Goal: Use online tool/utility: Use online tool/utility

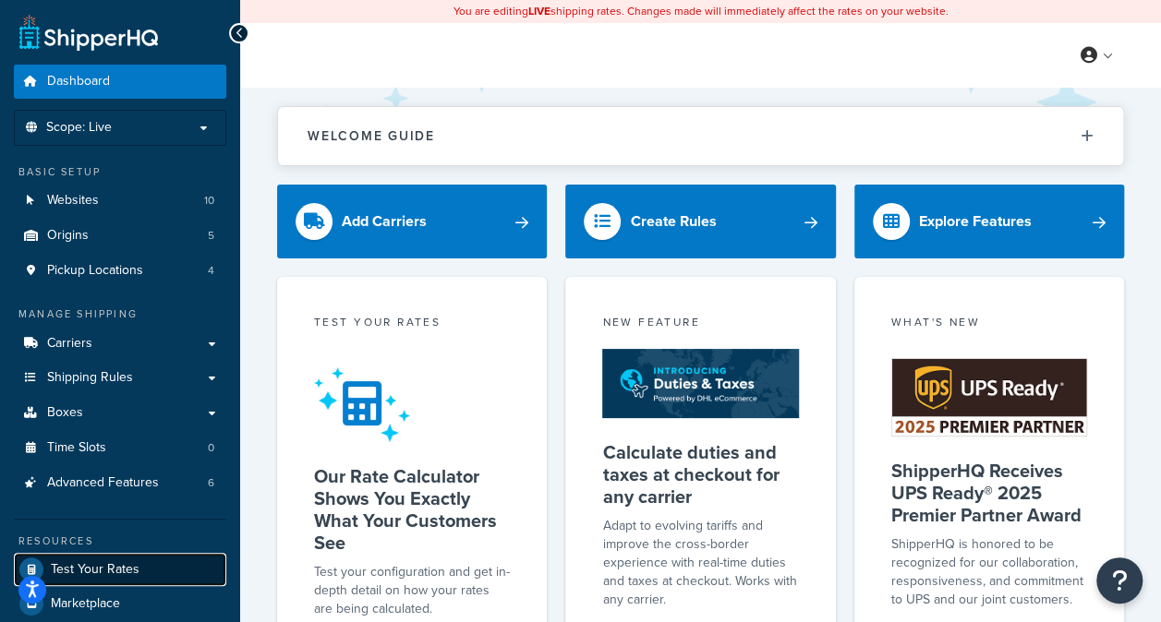
click at [111, 574] on span "Test Your Rates" at bounding box center [95, 570] width 89 height 16
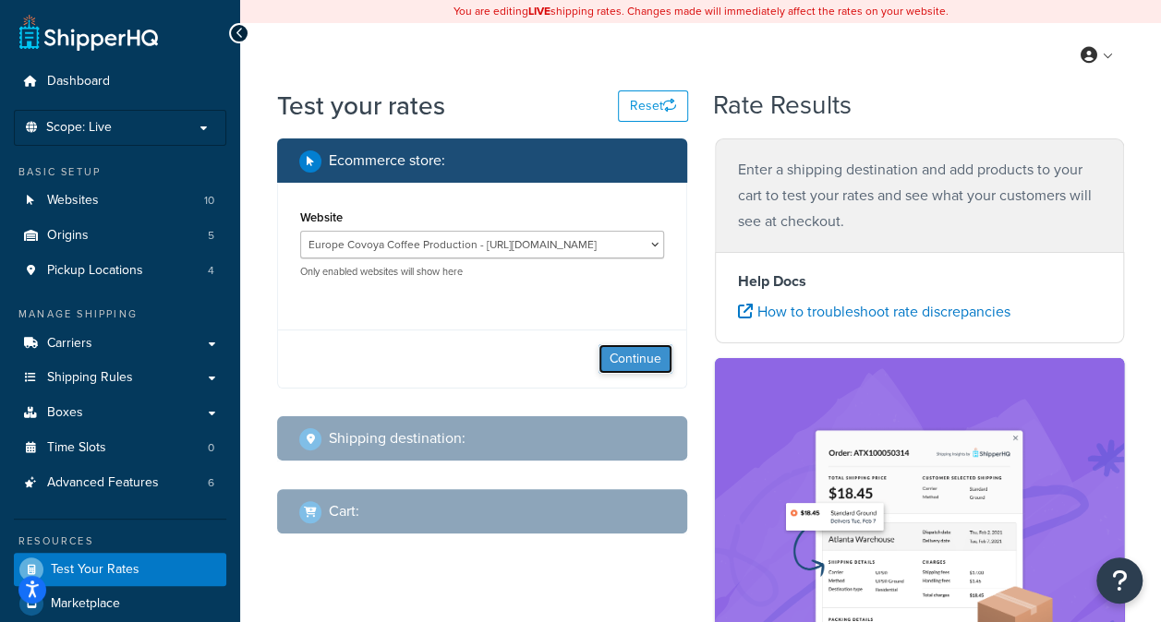
click at [640, 369] on button "Continue" at bounding box center [635, 359] width 74 height 30
select select "[GEOGRAPHIC_DATA]"
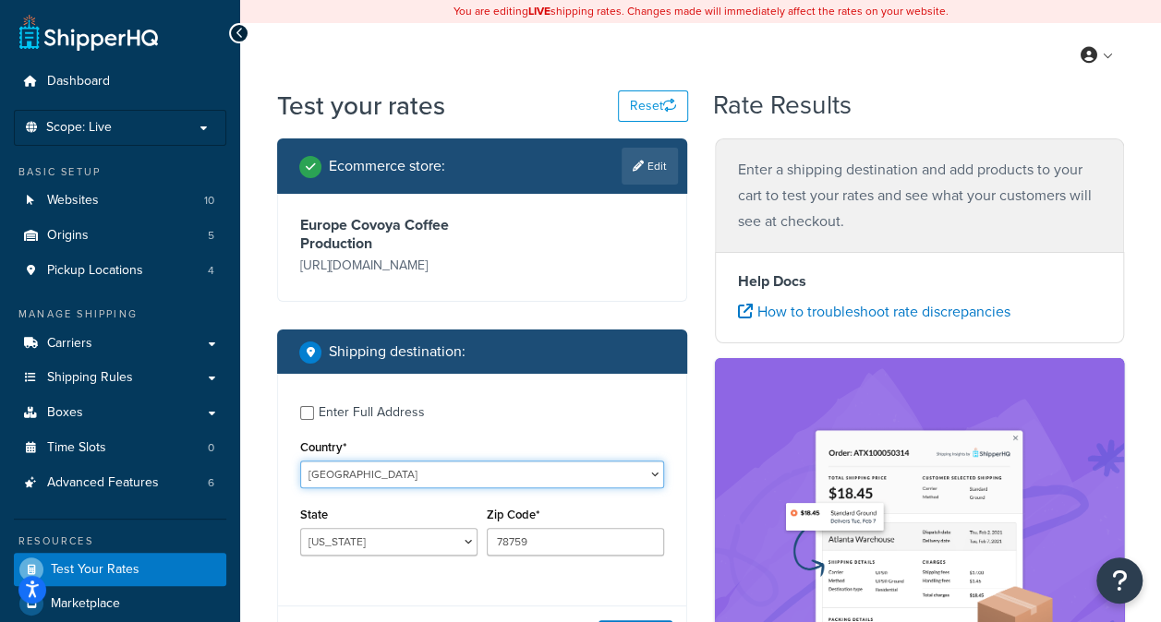
click at [521, 464] on select "[GEOGRAPHIC_DATA] [GEOGRAPHIC_DATA] [GEOGRAPHIC_DATA] [GEOGRAPHIC_DATA] [GEOGRA…" at bounding box center [482, 475] width 364 height 28
select select "IT"
click at [300, 461] on select "[GEOGRAPHIC_DATA] [GEOGRAPHIC_DATA] [GEOGRAPHIC_DATA] [GEOGRAPHIC_DATA] [GEOGRA…" at bounding box center [482, 475] width 364 height 28
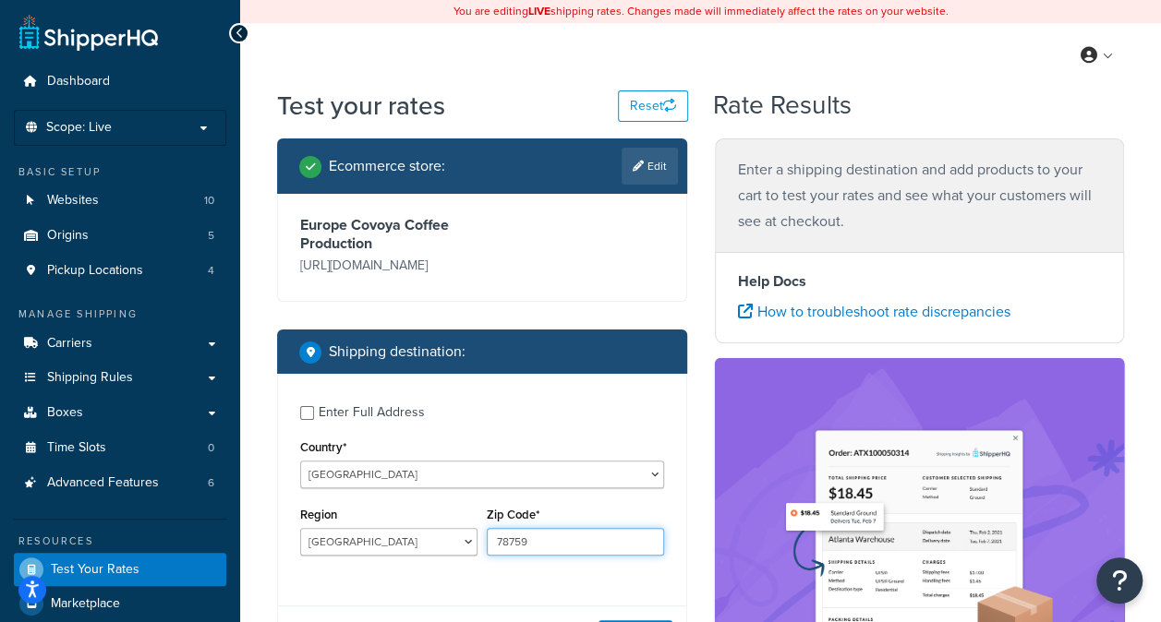
click at [555, 544] on input "78759" at bounding box center [575, 542] width 177 height 28
click at [567, 556] on input "78759" at bounding box center [575, 542] width 177 height 28
type input "7"
paste input "50032"
type input "50032"
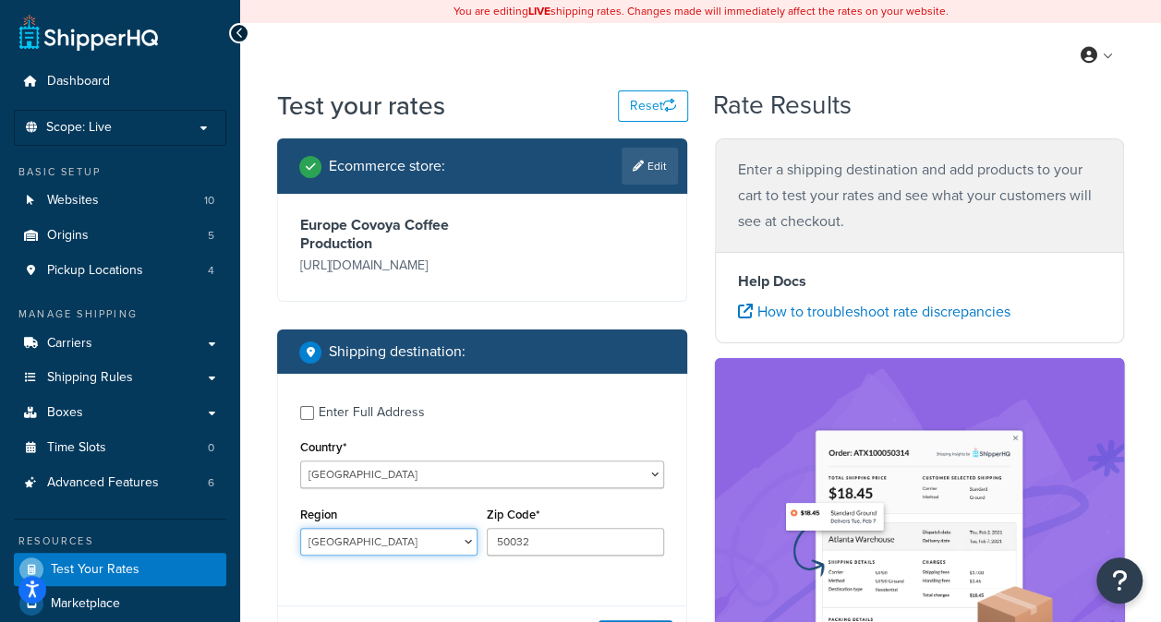
click at [393, 548] on select "[GEOGRAPHIC_DATA] [GEOGRAPHIC_DATA] [GEOGRAPHIC_DATA] [GEOGRAPHIC_DATA] [GEOGRA…" at bounding box center [388, 542] width 177 height 28
select select "FI"
click at [300, 529] on select "[GEOGRAPHIC_DATA] [GEOGRAPHIC_DATA] [GEOGRAPHIC_DATA] [GEOGRAPHIC_DATA] [GEOGRA…" at bounding box center [388, 542] width 177 height 28
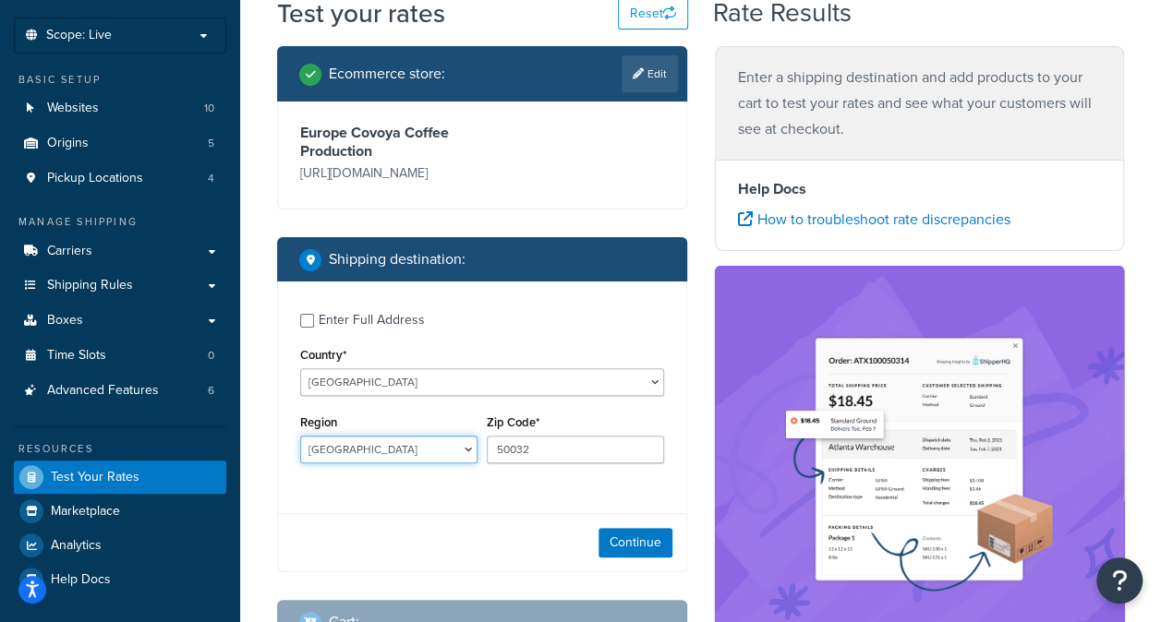
scroll to position [185, 0]
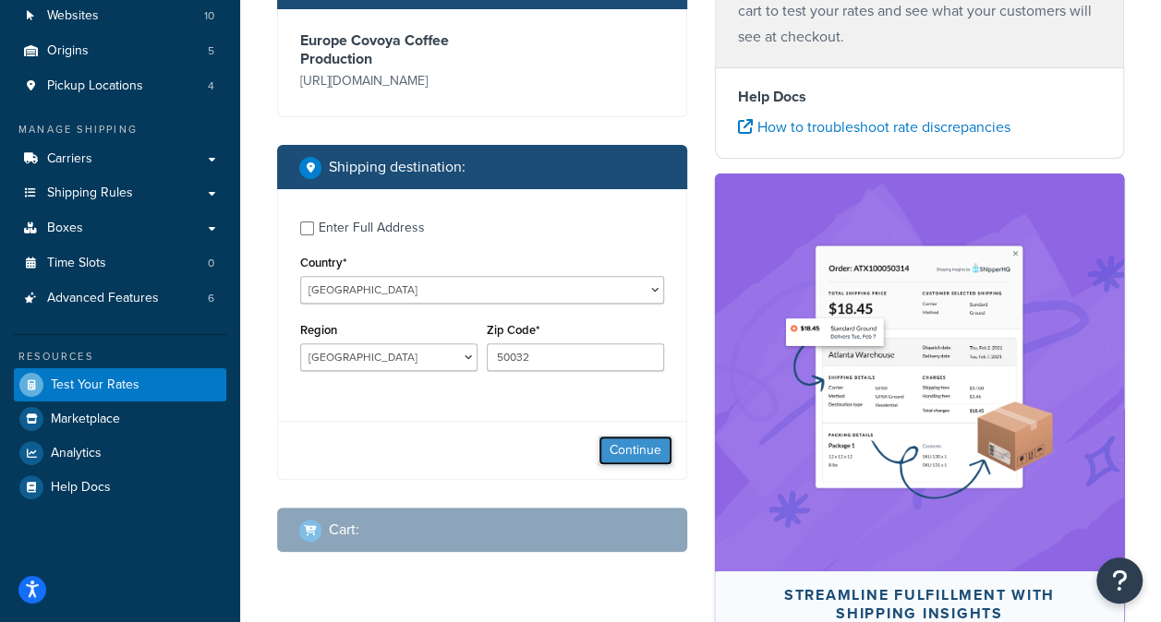
click at [626, 461] on button "Continue" at bounding box center [635, 451] width 74 height 30
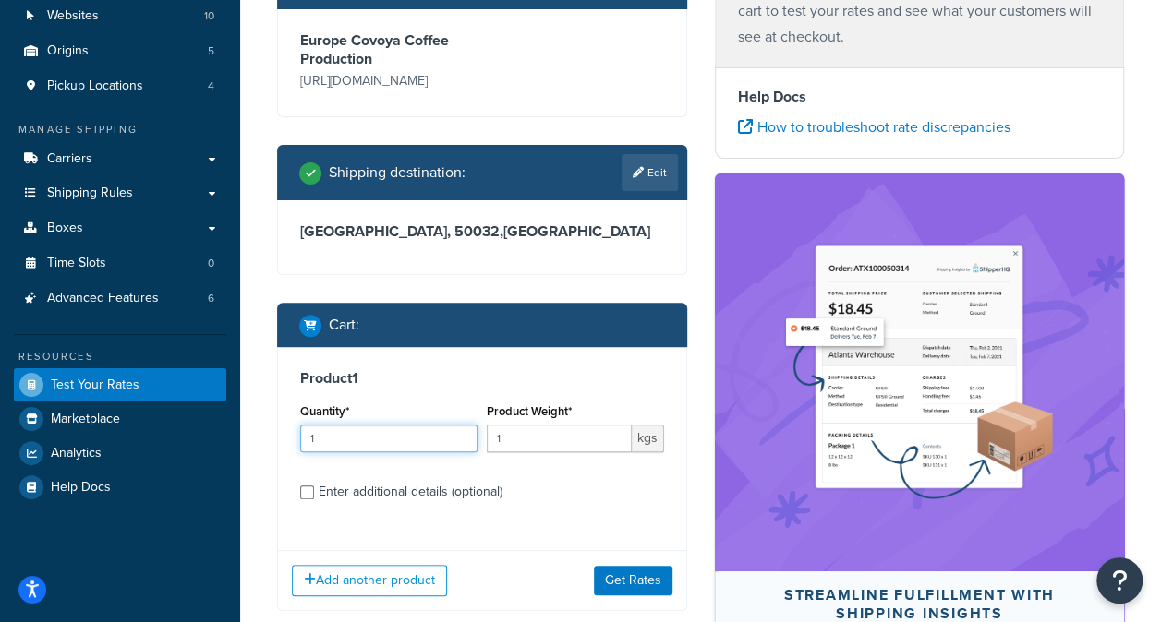
click at [419, 440] on input "1" at bounding box center [388, 439] width 177 height 28
type input "1"
type input "20"
click at [522, 442] on input "1" at bounding box center [559, 439] width 145 height 28
type input "60"
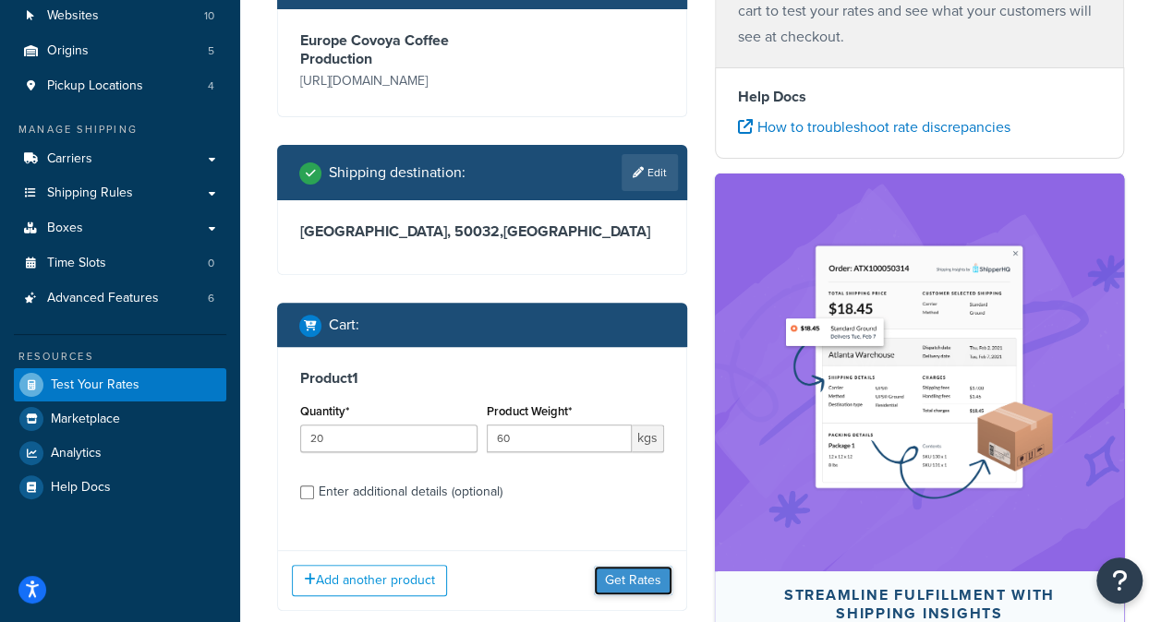
click at [638, 579] on button "Get Rates" at bounding box center [633, 581] width 78 height 30
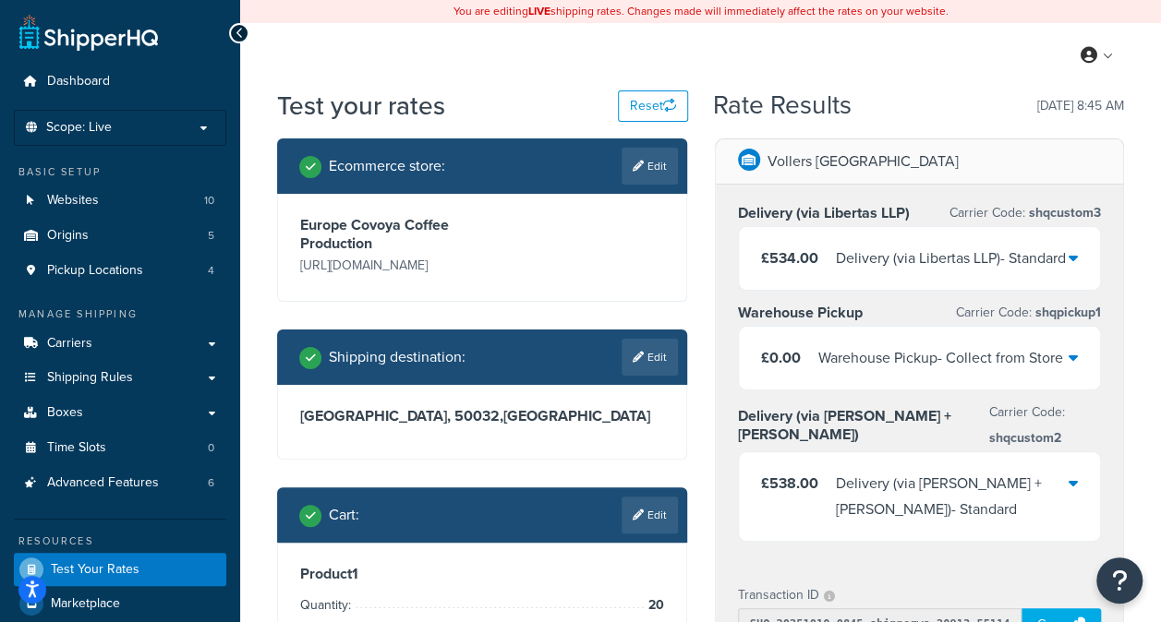
scroll to position [92, 0]
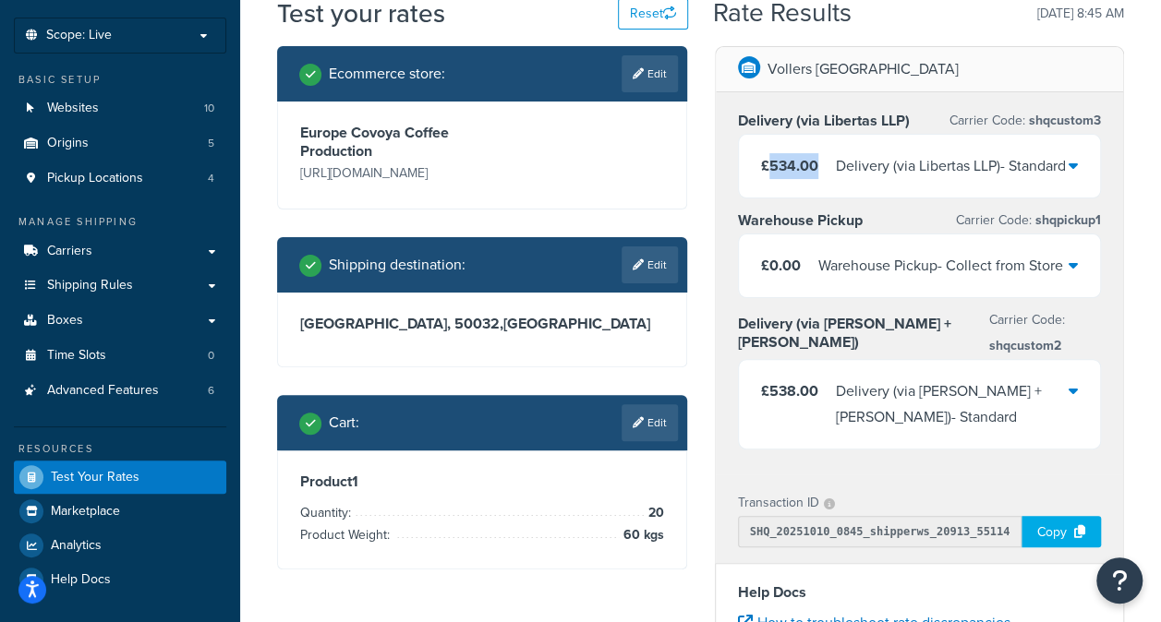
drag, startPoint x: 766, startPoint y: 168, endPoint x: 818, endPoint y: 173, distance: 51.9
click at [818, 173] on div "£534.00 Delivery (via Libertas LLP) - Standard" at bounding box center [913, 166] width 305 height 26
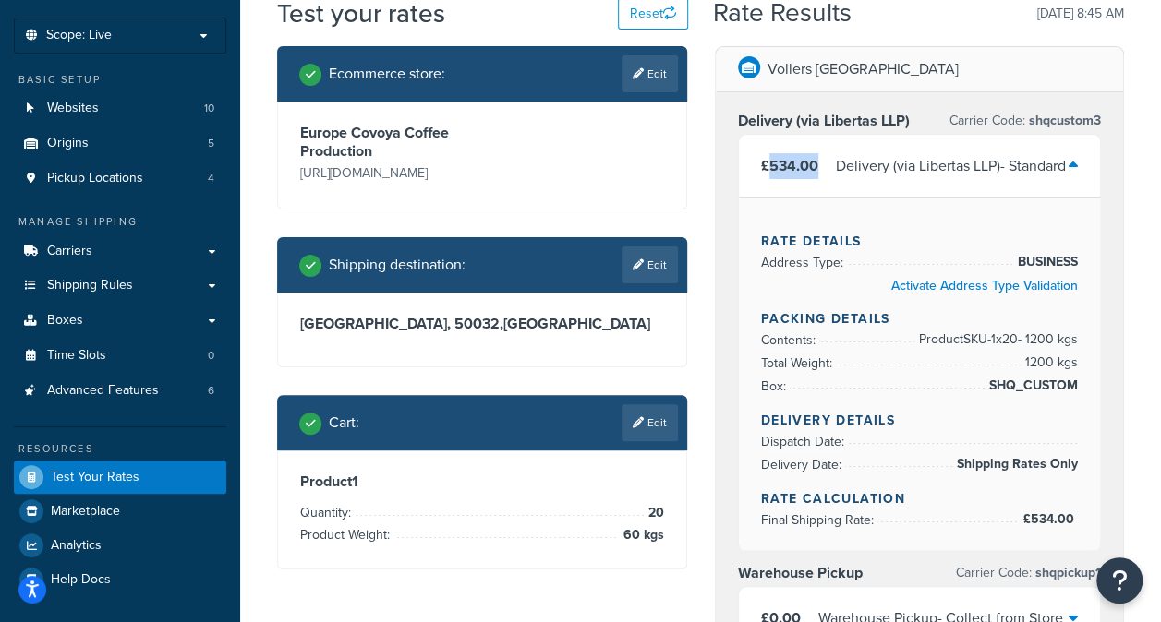
copy span "534.00"
